Goal: Information Seeking & Learning: Find specific fact

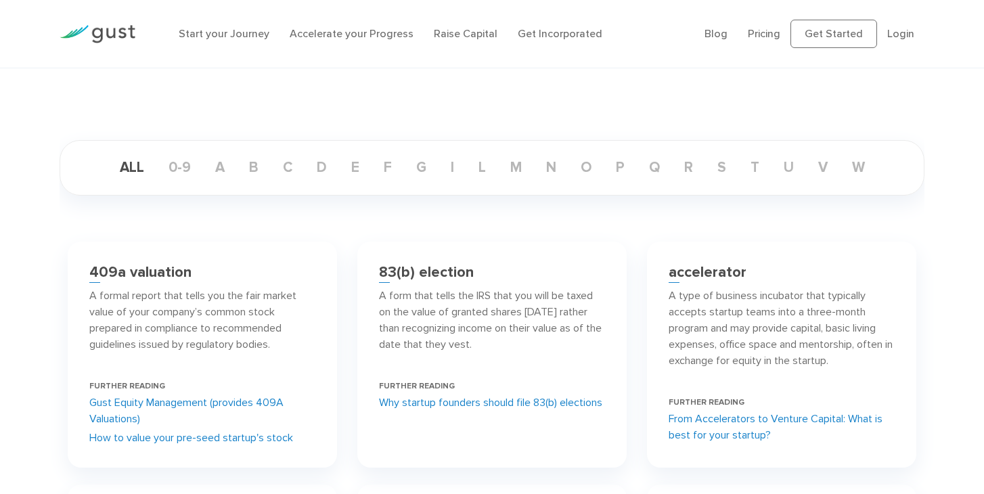
scroll to position [152, 0]
click at [775, 295] on p "A type of business incubator that typically accepts startup teams into a three-…" at bounding box center [781, 326] width 226 height 81
copy p "incubator"
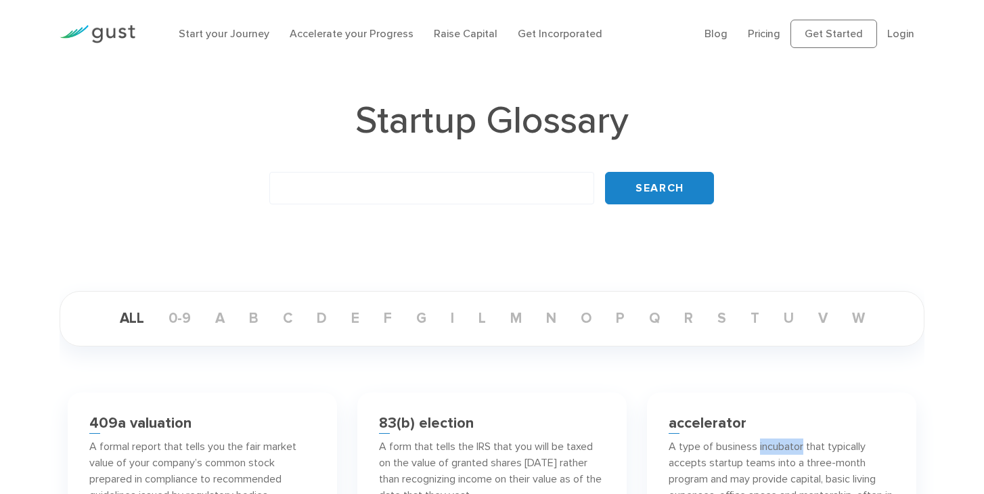
scroll to position [0, 0]
click at [491, 177] on input "text" at bounding box center [431, 188] width 325 height 32
paste input "incubator"
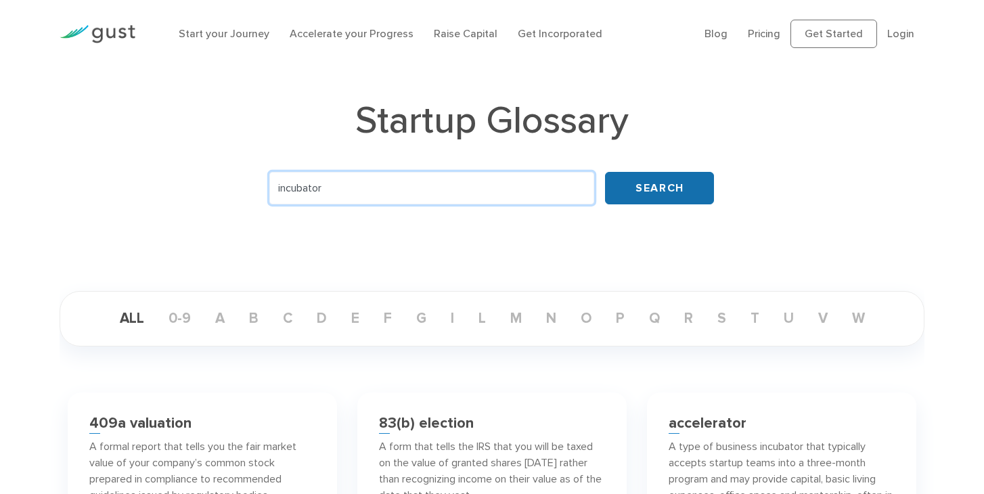
type input "incubator"
click at [668, 183] on input "Search" at bounding box center [659, 188] width 109 height 32
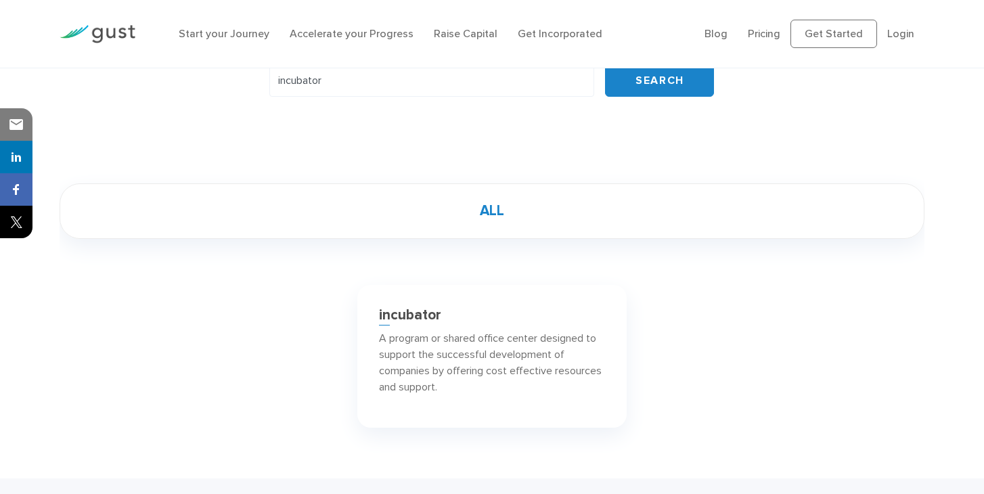
scroll to position [63, 0]
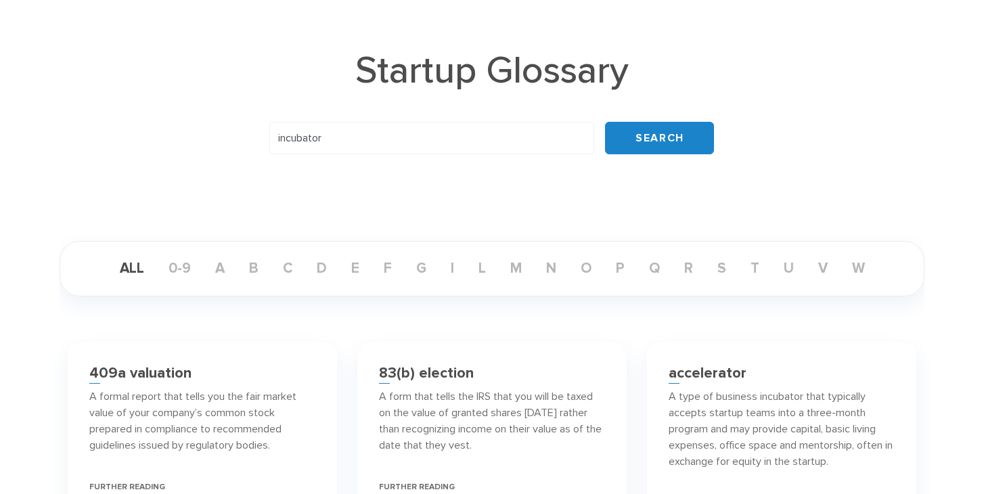
scroll to position [53, 0]
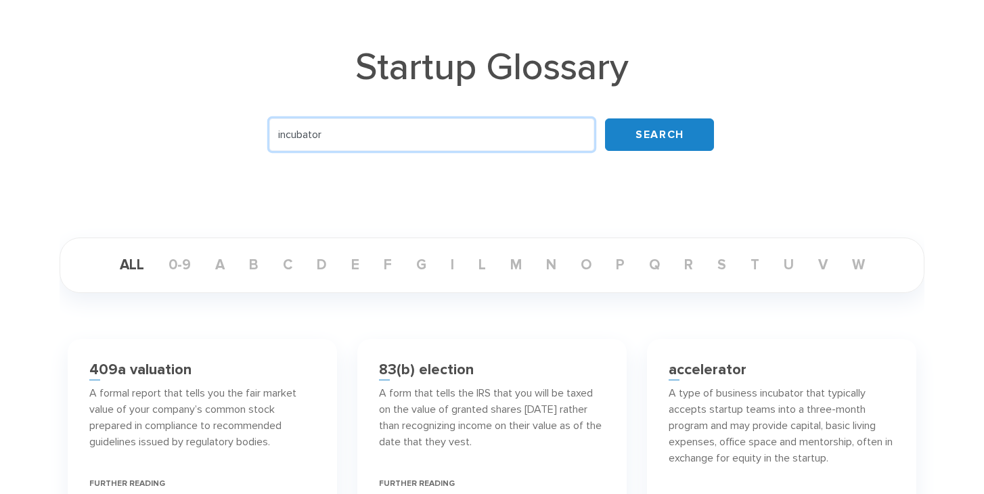
click at [425, 134] on input "incubator" at bounding box center [431, 134] width 325 height 32
paste input "Pre-Acceleration"
type input "Pre-Acceleration"
click at [605, 118] on input "Search" at bounding box center [659, 134] width 109 height 32
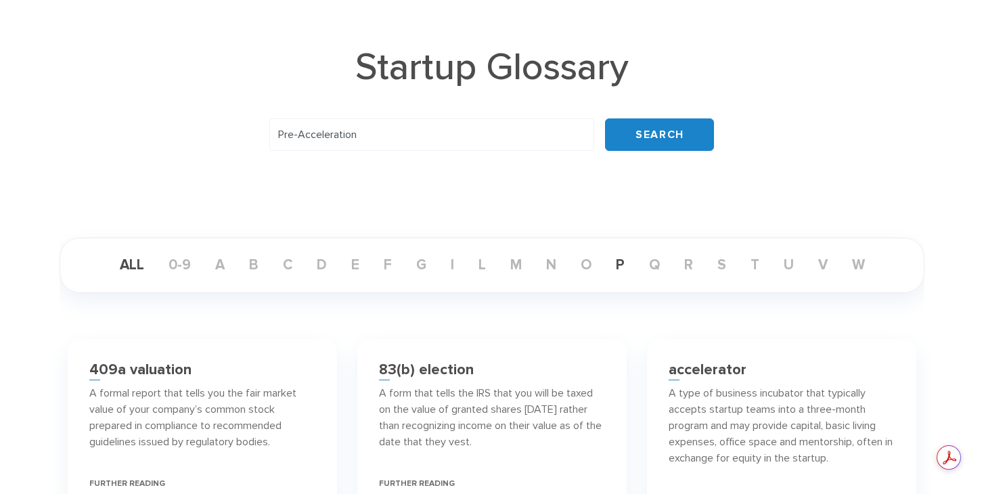
click at [620, 265] on link "p" at bounding box center [620, 264] width 30 height 17
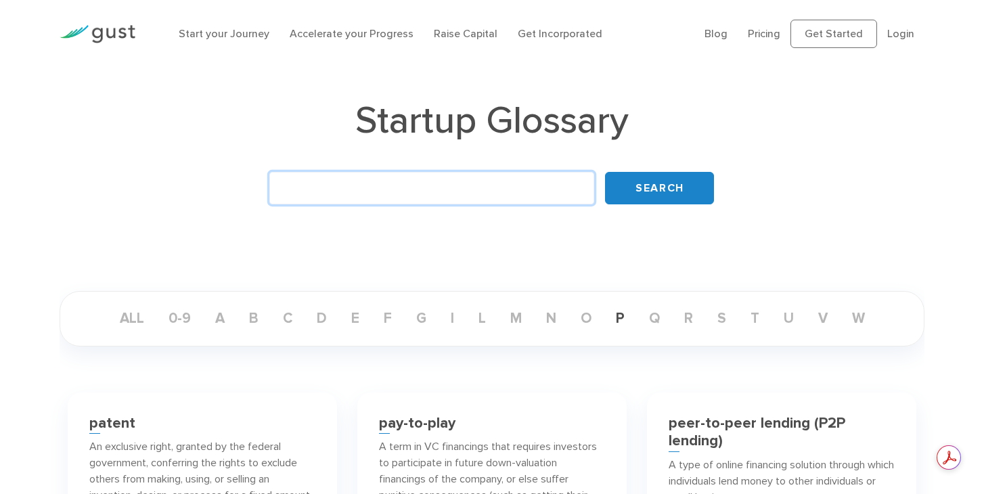
click at [384, 194] on input "text" at bounding box center [431, 188] width 325 height 32
type input "ANGEL"
click at [605, 172] on input "Search" at bounding box center [659, 188] width 109 height 32
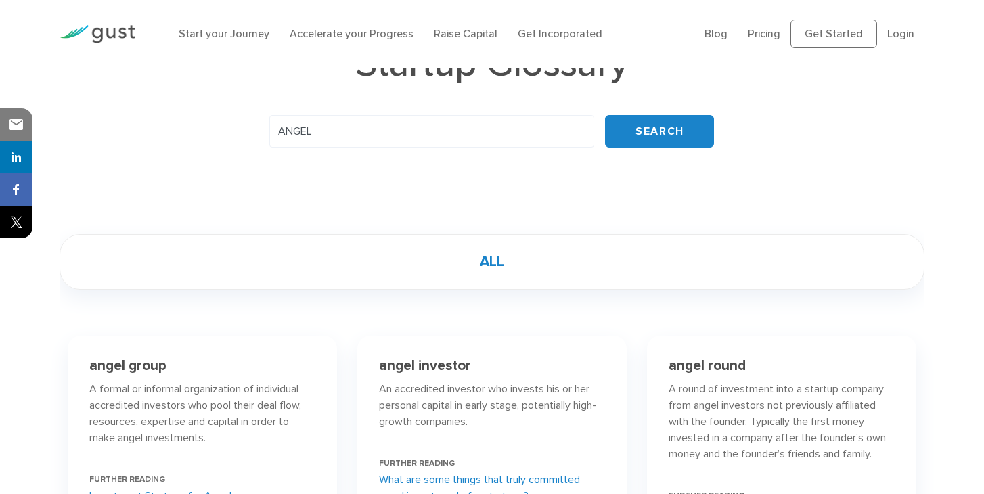
scroll to position [42, 0]
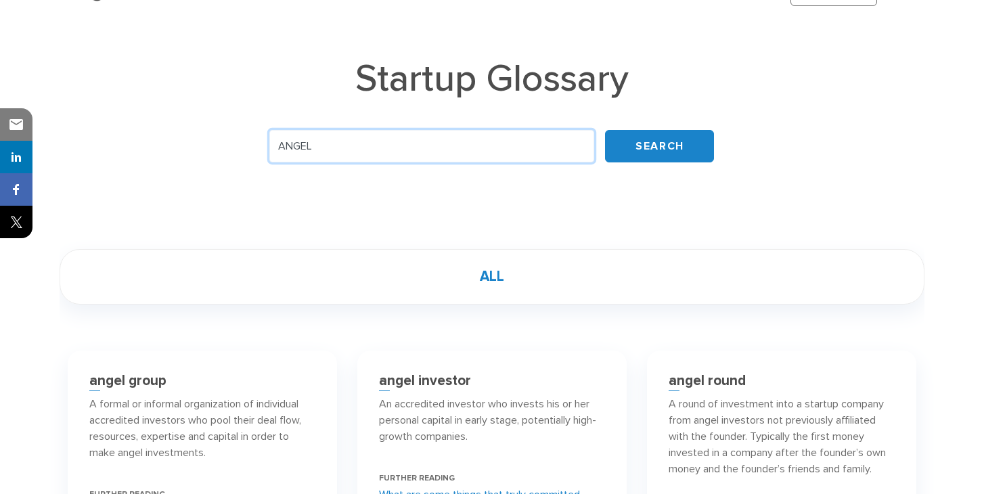
click at [491, 142] on input "ANGEL" at bounding box center [431, 146] width 325 height 32
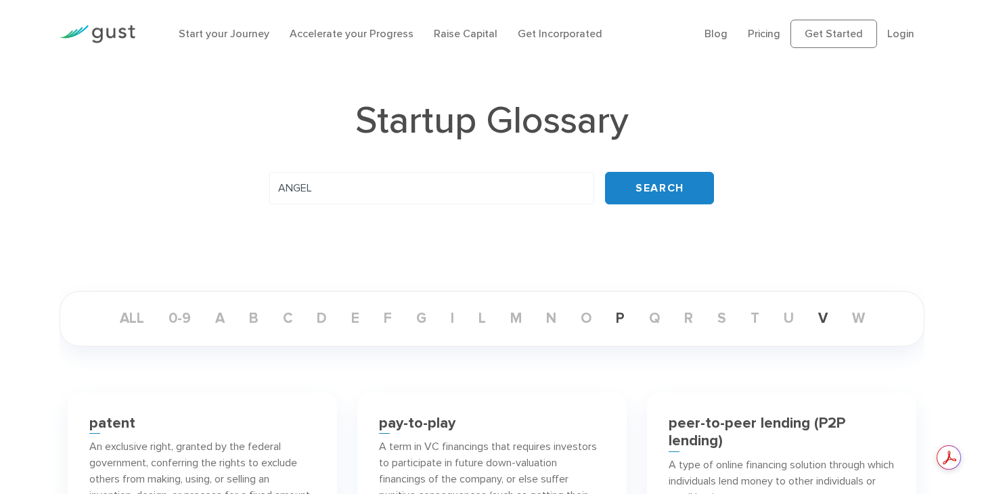
click at [835, 323] on link "v" at bounding box center [822, 318] width 31 height 17
click at [443, 189] on input "ANGEL" at bounding box center [431, 188] width 325 height 32
paste input "hackathons"
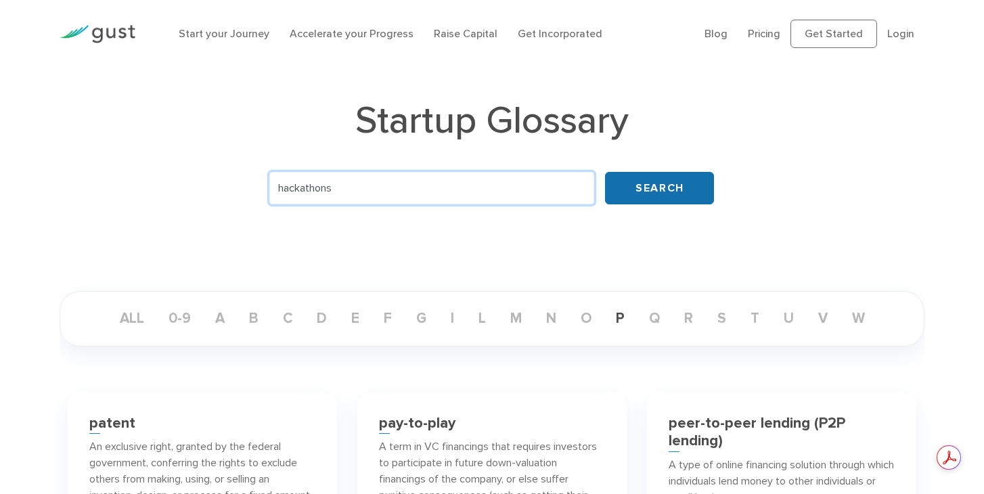
type input "hackathons"
click at [643, 185] on input "Search" at bounding box center [659, 188] width 109 height 32
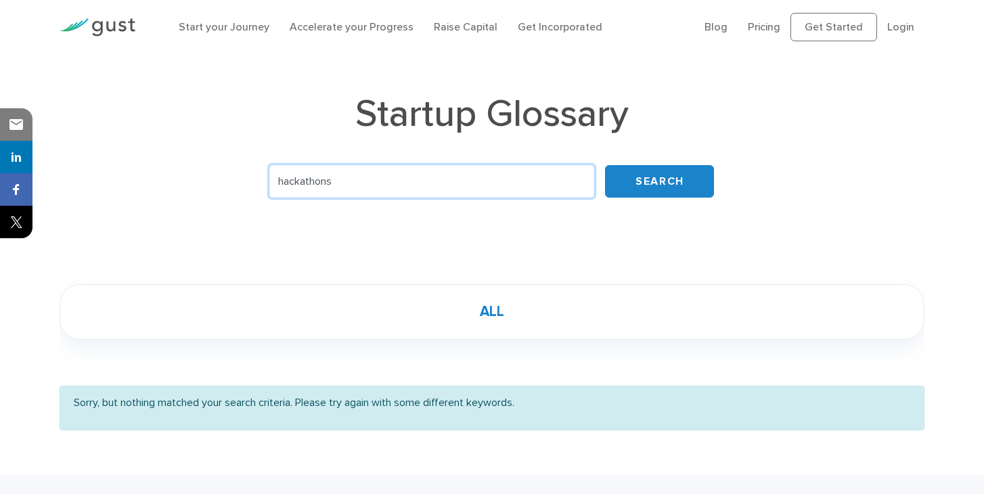
click at [507, 191] on input "hackathons" at bounding box center [431, 181] width 325 height 32
type input "hackathon"
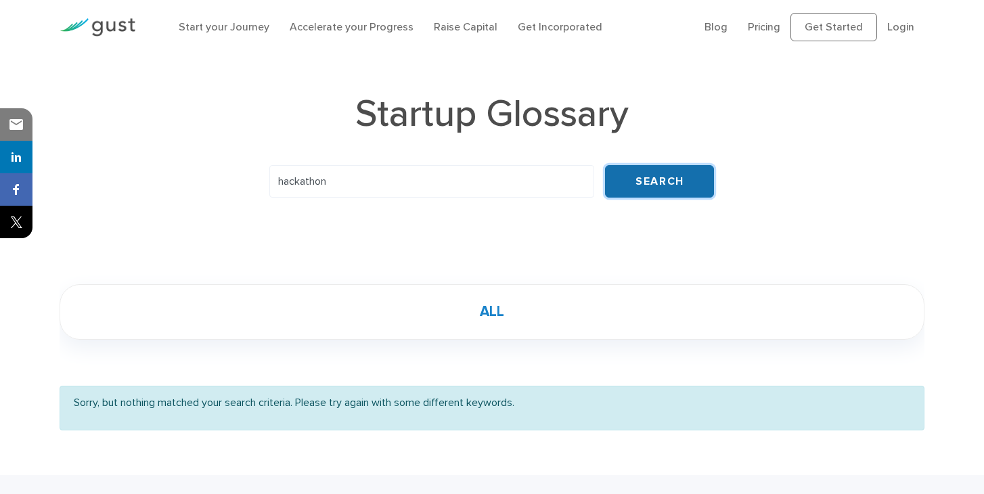
click at [650, 184] on input "Search" at bounding box center [659, 181] width 109 height 32
click at [492, 315] on link "ALL" at bounding box center [492, 311] width 46 height 17
